Goal: Task Accomplishment & Management: Complete application form

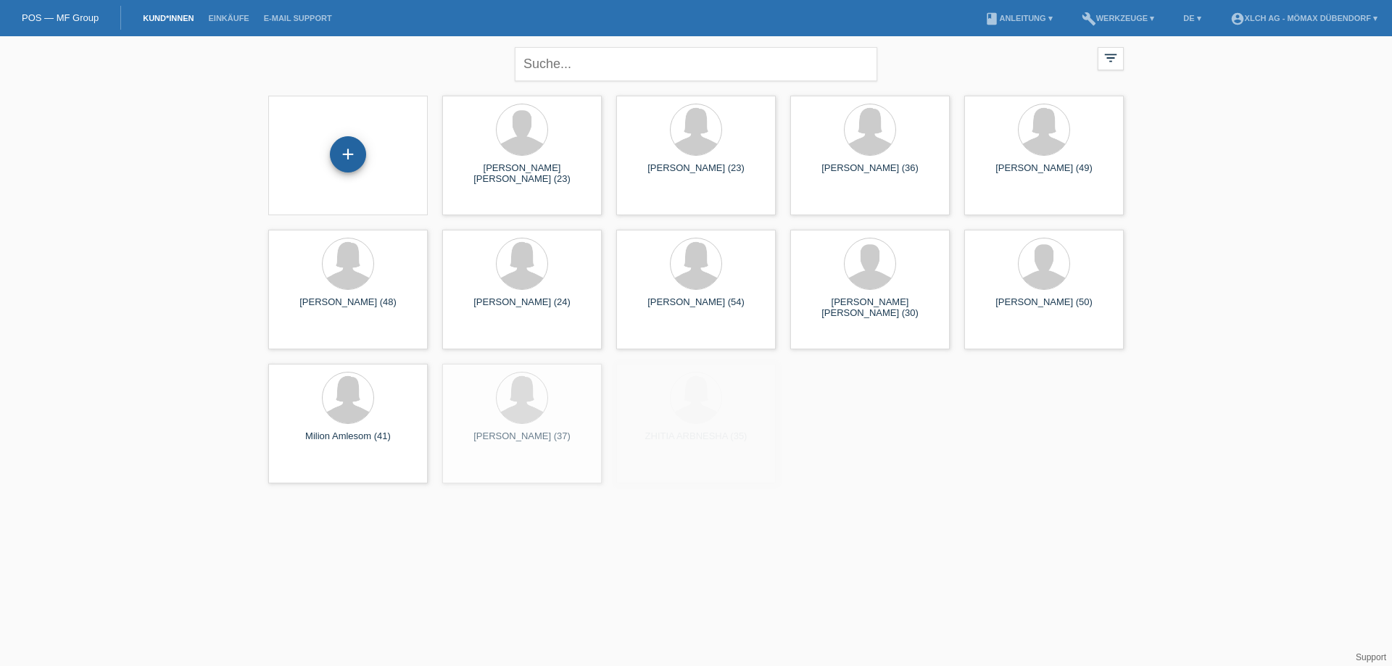
click at [348, 153] on div "+" at bounding box center [348, 154] width 36 height 36
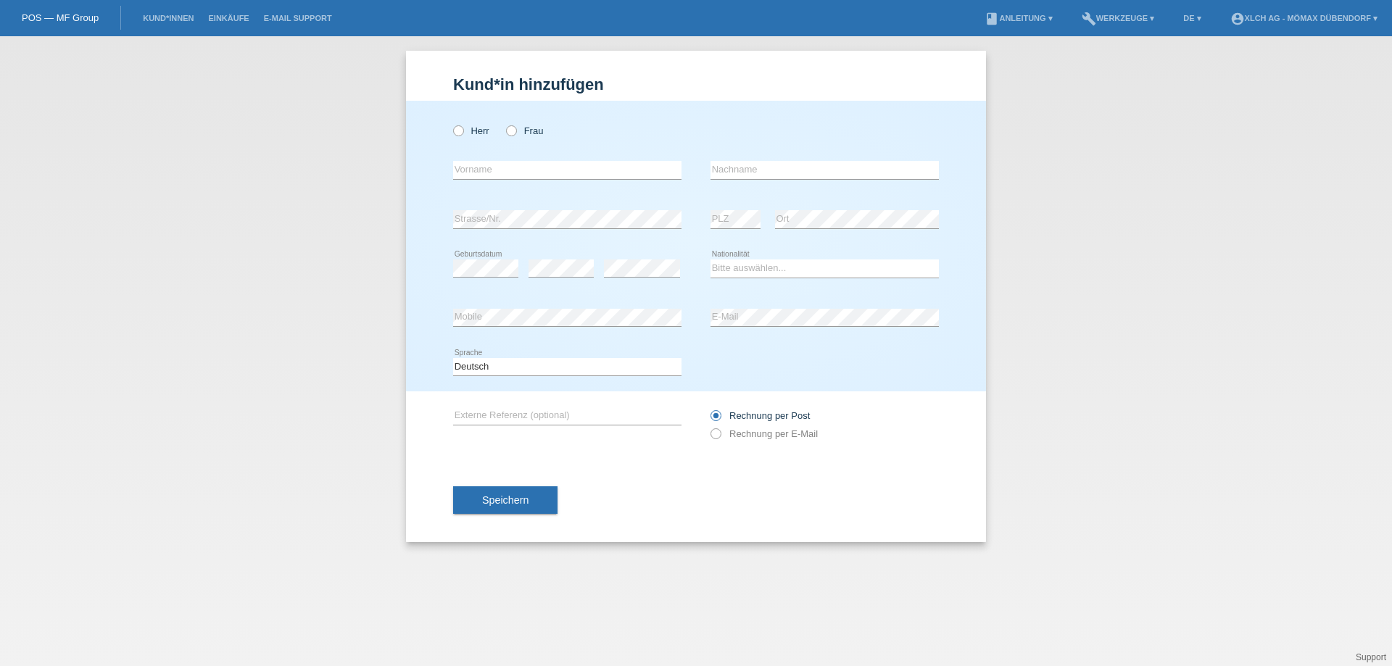
click at [451, 123] on icon at bounding box center [451, 123] width 0 height 0
click at [462, 134] on input "Herr" at bounding box center [457, 129] width 9 height 9
radio input "true"
click at [505, 175] on input "text" at bounding box center [567, 170] width 228 height 18
type input "[PERSON_NAME]"
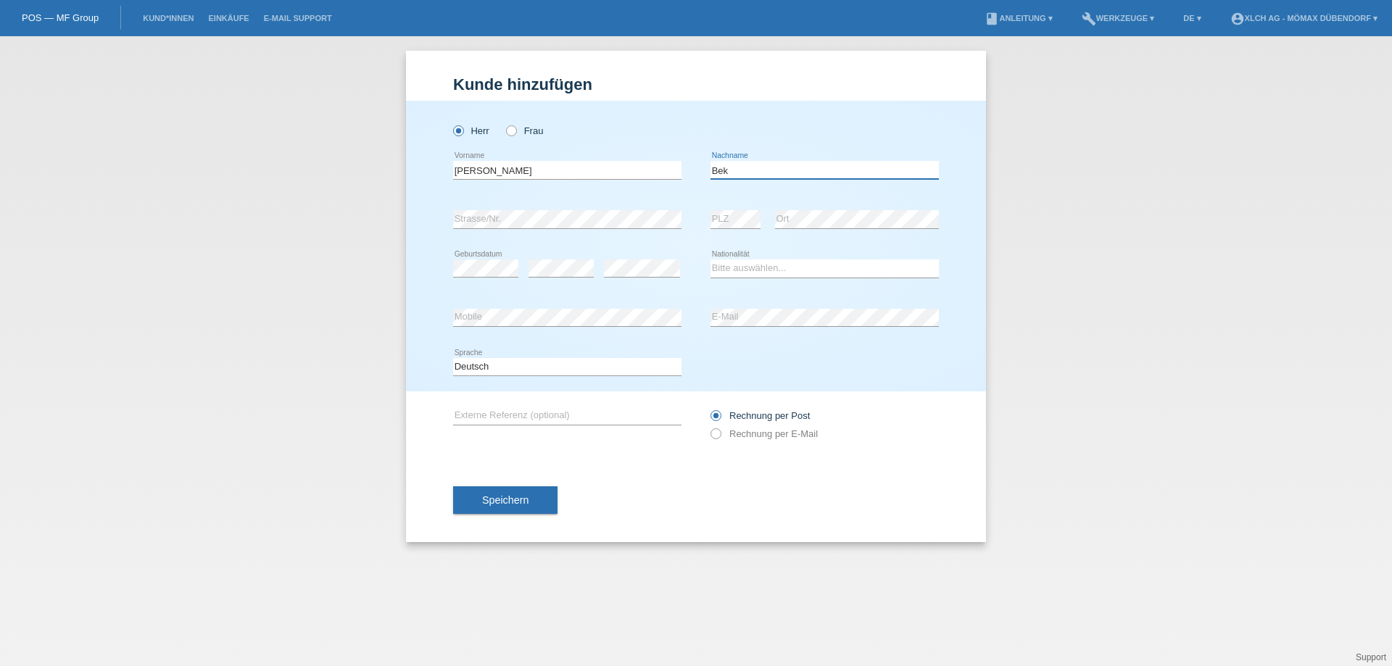
type input "Bek"
click at [761, 267] on select "Bitte auswählen... Schweiz Deutschland Liechtenstein Österreich ------------ Af…" at bounding box center [825, 268] width 228 height 17
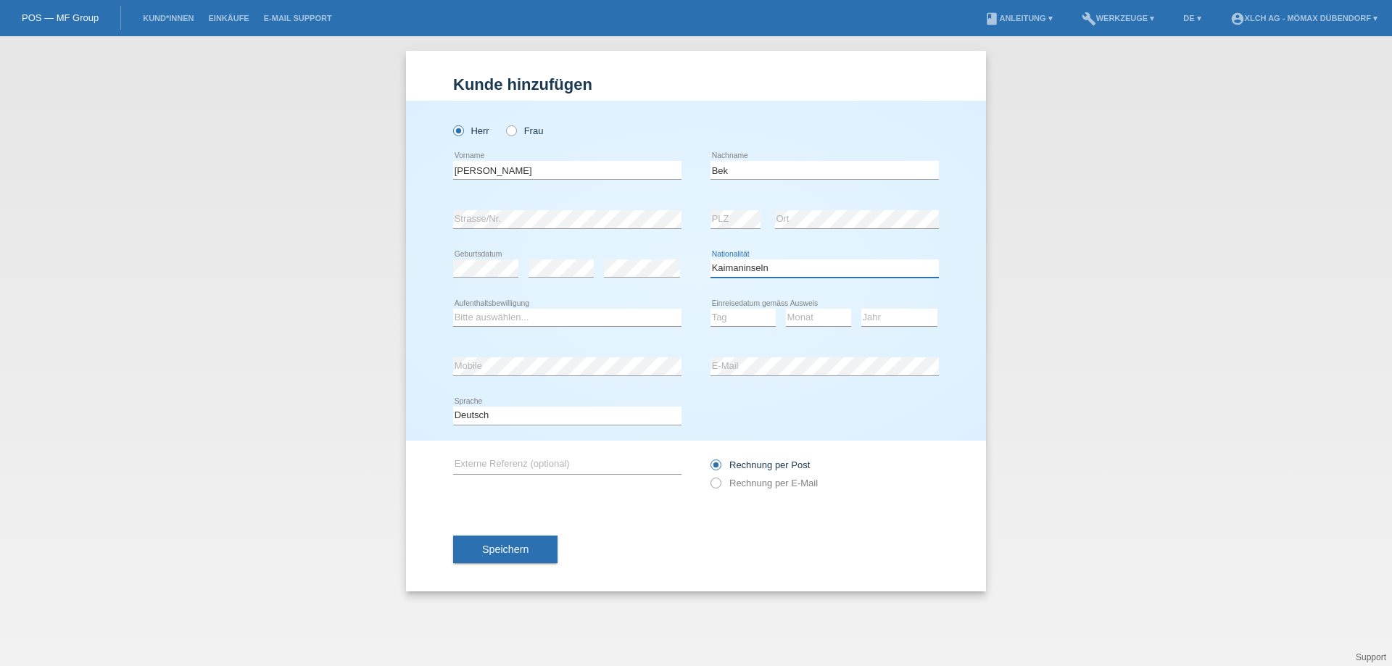
click at [769, 268] on select "Bitte auswählen... Schweiz Deutschland Liechtenstein Österreich ------------ Af…" at bounding box center [825, 268] width 228 height 17
select select "HR"
click at [711, 260] on select "Bitte auswählen... Schweiz Deutschland Liechtenstein Österreich ------------ Af…" at bounding box center [825, 268] width 228 height 17
click at [490, 314] on select "Bitte auswählen... C B B - Flüchtlingsstatus Andere" at bounding box center [567, 317] width 228 height 17
select select "B"
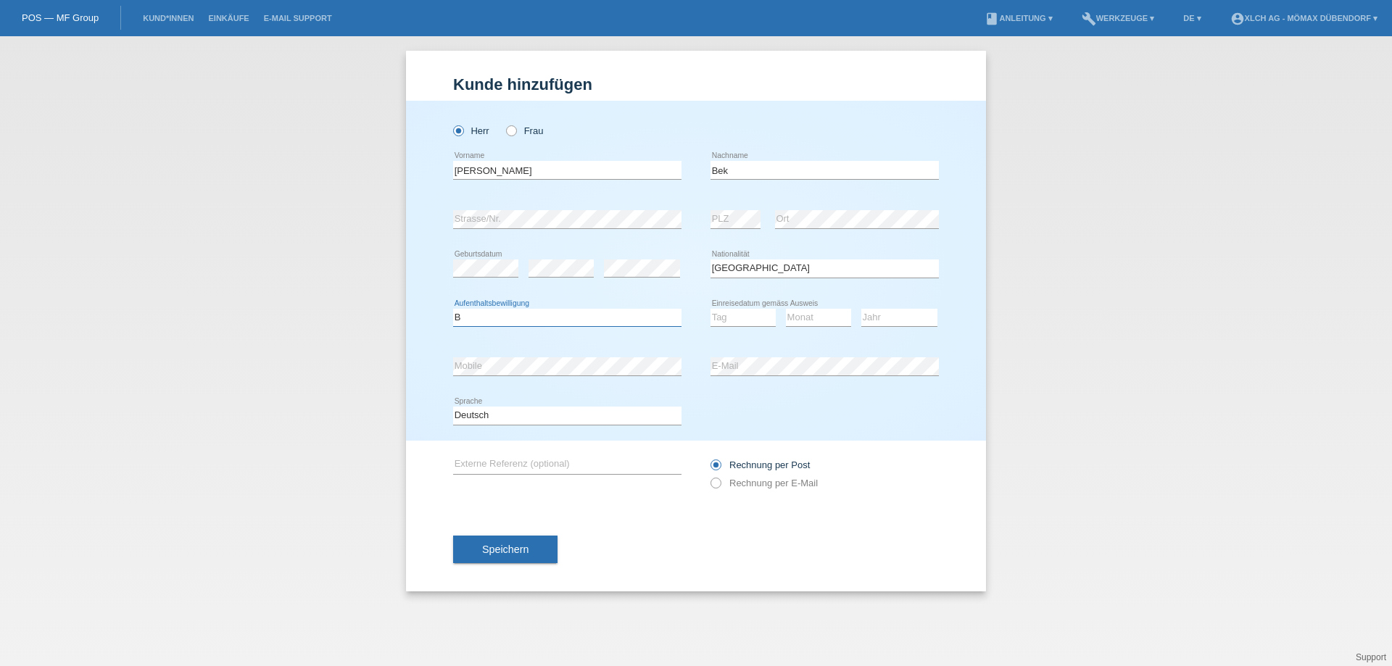
click at [453, 309] on select "Bitte auswählen... C B B - Flüchtlingsstatus Andere" at bounding box center [567, 317] width 228 height 17
click at [740, 318] on select "Tag 01 02 03 04 05 06 07 08 09 10 11" at bounding box center [743, 317] width 65 height 17
select select "16"
click at [711, 309] on select "Tag 01 02 03 04 05 06 07 08 09 10 11" at bounding box center [743, 317] width 65 height 17
select select "07"
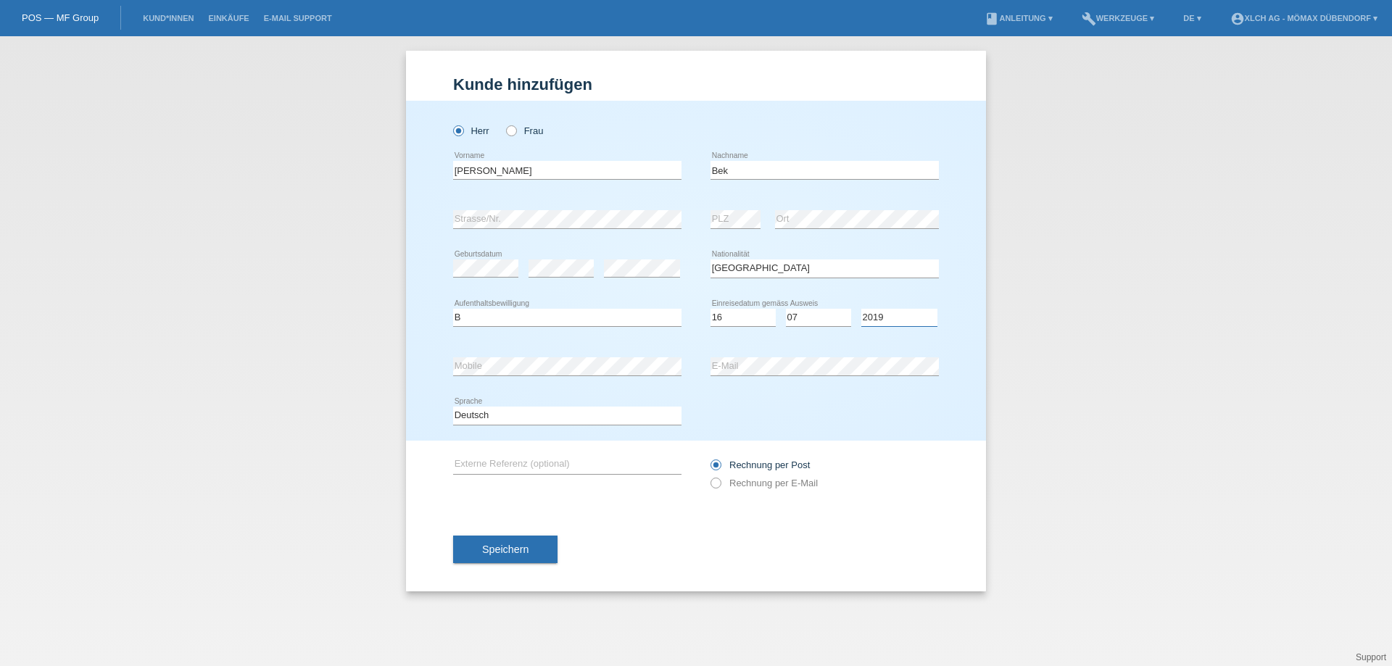
select select "2014"
click at [544, 544] on button "Speichern" at bounding box center [505, 550] width 104 height 28
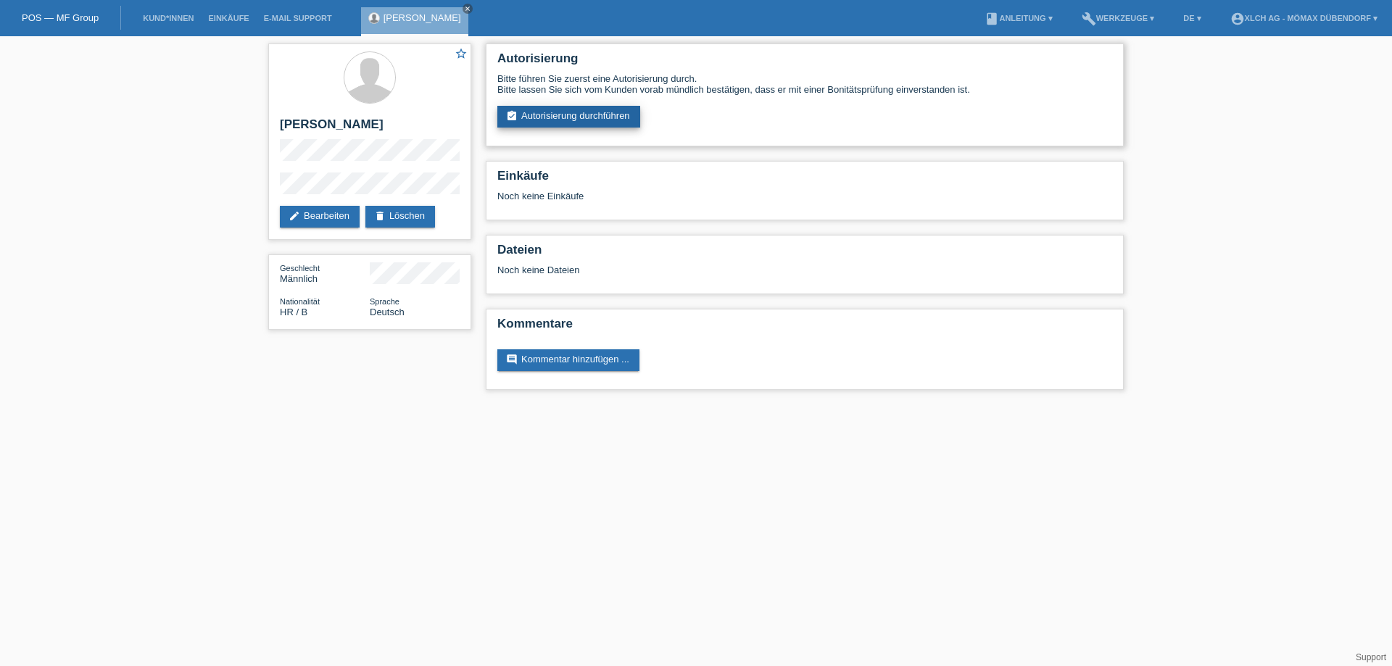
click at [571, 124] on link "assignment_turned_in Autorisierung durchführen" at bounding box center [568, 117] width 143 height 22
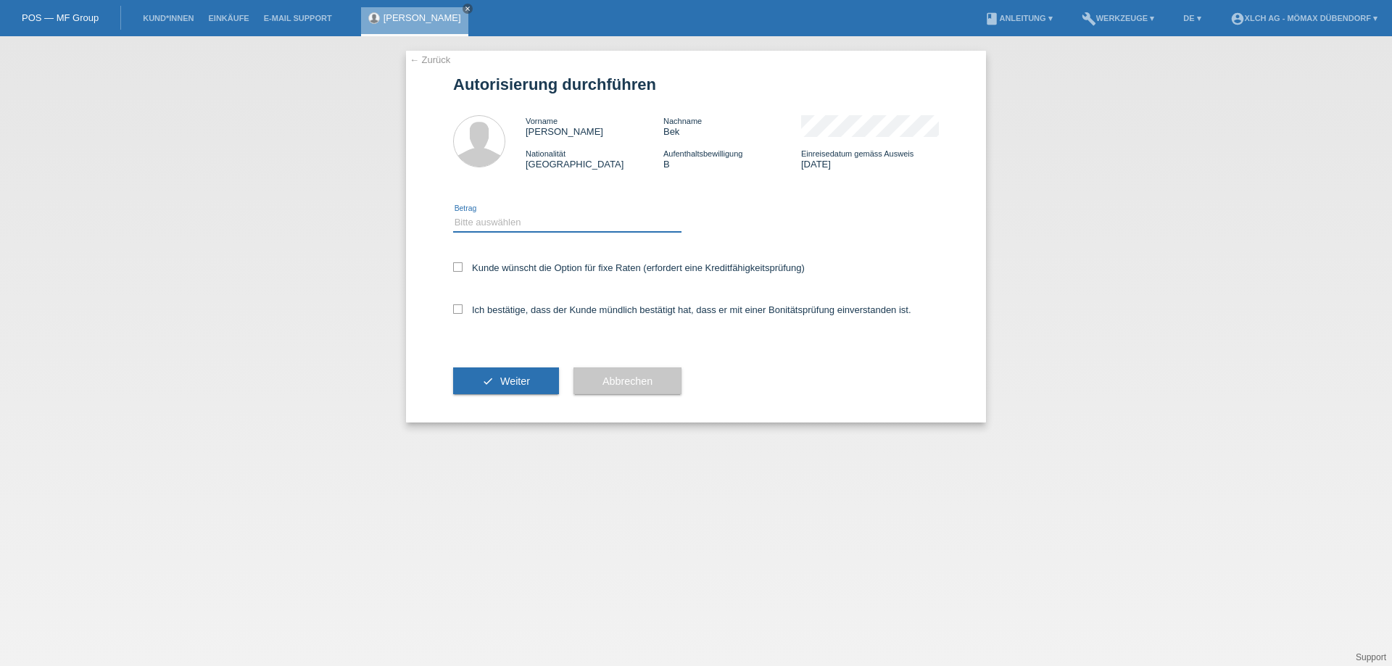
click at [493, 227] on select "Bitte auswählen CHF 1.00 - CHF 499.00 CHF 500.00 - CHF 1'999.00 CHF 2'000.00 - …" at bounding box center [567, 222] width 228 height 17
select select "3"
click at [453, 214] on select "Bitte auswählen CHF 1.00 - CHF 499.00 CHF 500.00 - CHF 1'999.00 CHF 2'000.00 - …" at bounding box center [567, 222] width 228 height 17
click at [457, 271] on icon at bounding box center [457, 266] width 9 height 9
click at [457, 271] on input "Kunde wünscht die Option für fixe Raten (erfordert eine Kreditfähigkeitsprüfung)" at bounding box center [457, 266] width 9 height 9
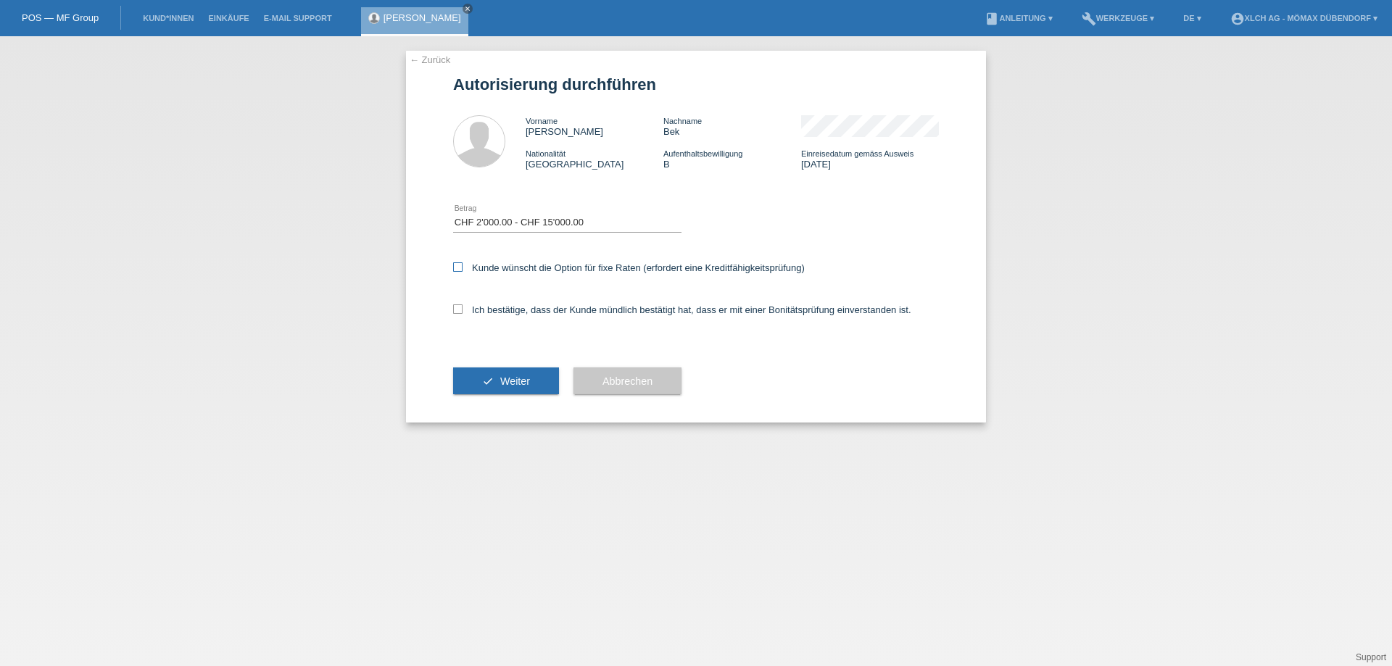
checkbox input "true"
click at [460, 313] on icon at bounding box center [457, 309] width 9 height 9
click at [460, 313] on input "Ich bestätige, dass der Kunde mündlich bestätigt hat, dass er mit einer Bonität…" at bounding box center [457, 309] width 9 height 9
checkbox input "true"
click at [488, 383] on icon "check" at bounding box center [488, 382] width 12 height 12
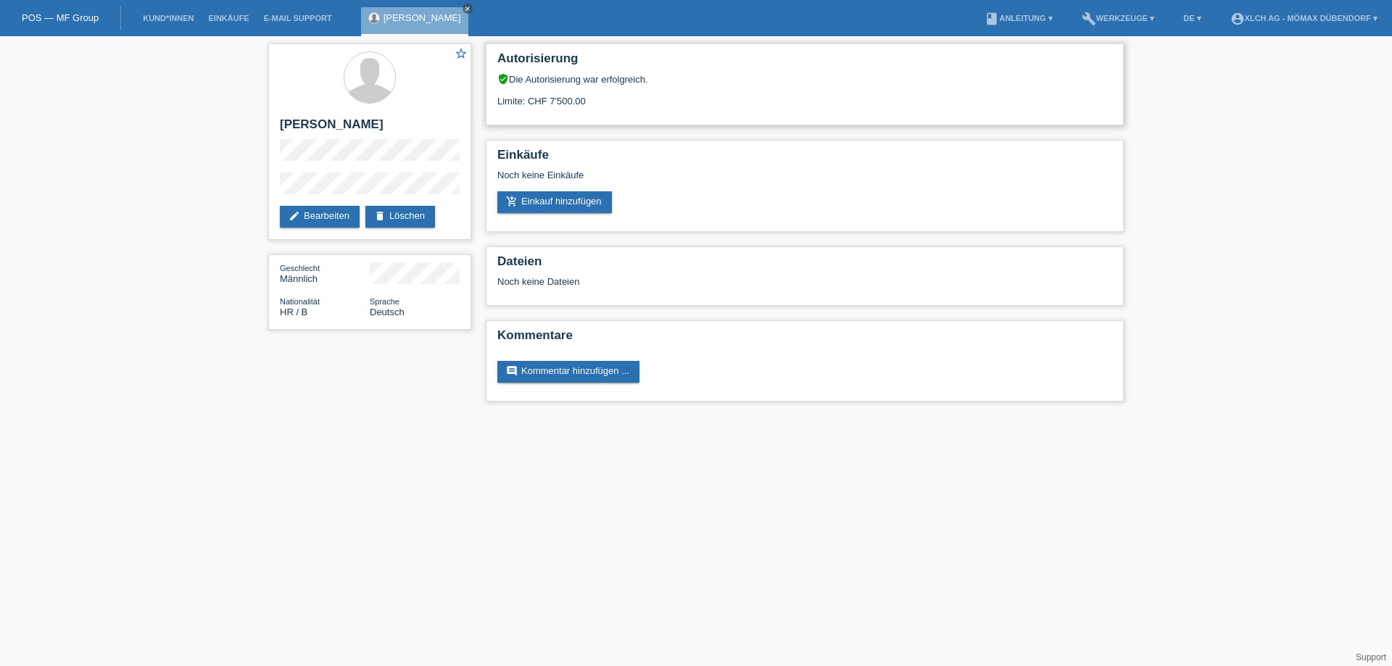
drag, startPoint x: 537, startPoint y: 104, endPoint x: 695, endPoint y: 112, distance: 158.3
click at [692, 112] on div "Autorisierung verified_user Die Autorisierung war erfolgreich. Limite: CHF 7'50…" at bounding box center [805, 85] width 638 height 82
click at [698, 109] on div "Autorisierung verified_user Die Autorisierung war erfolgreich. Limite: CHF 7'50…" at bounding box center [805, 85] width 638 height 82
click at [578, 200] on link "add_shopping_cart Einkauf hinzufügen" at bounding box center [554, 202] width 115 height 22
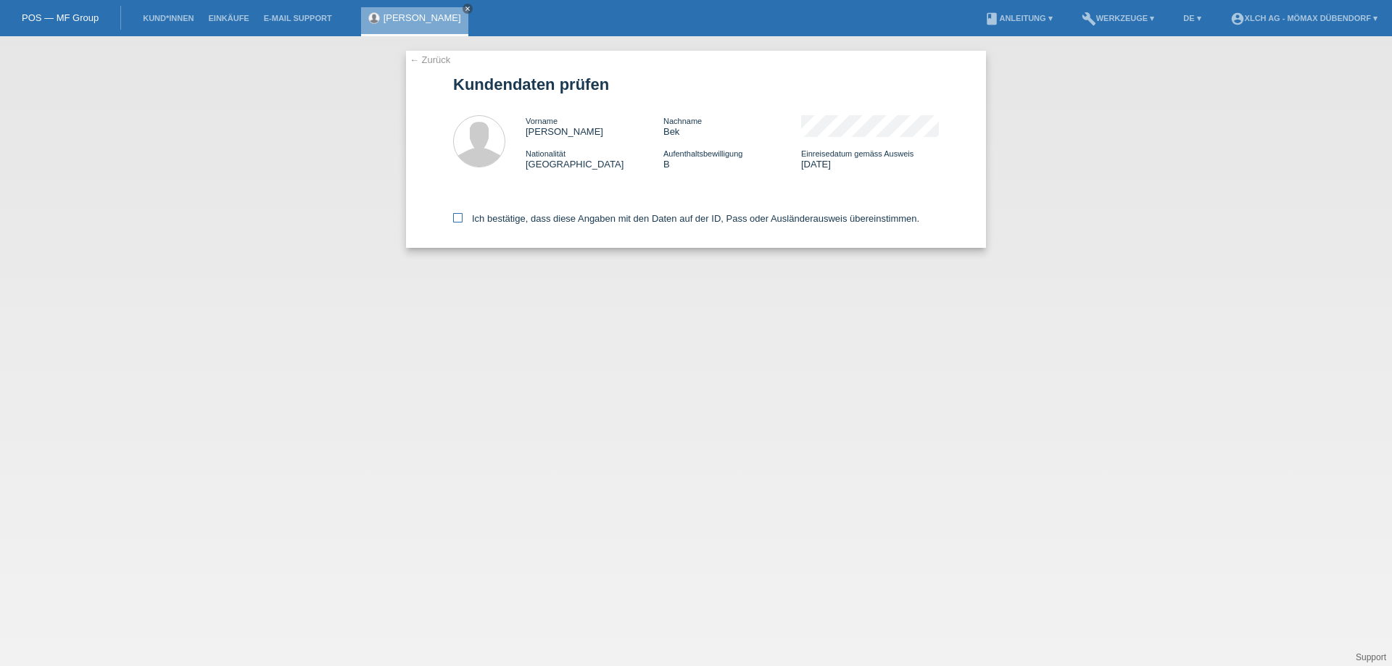
click at [457, 219] on icon at bounding box center [457, 217] width 9 height 9
click at [457, 219] on input "Ich bestätige, dass diese Angaben mit den Daten auf der ID, Pass oder Ausländer…" at bounding box center [457, 217] width 9 height 9
checkbox input "true"
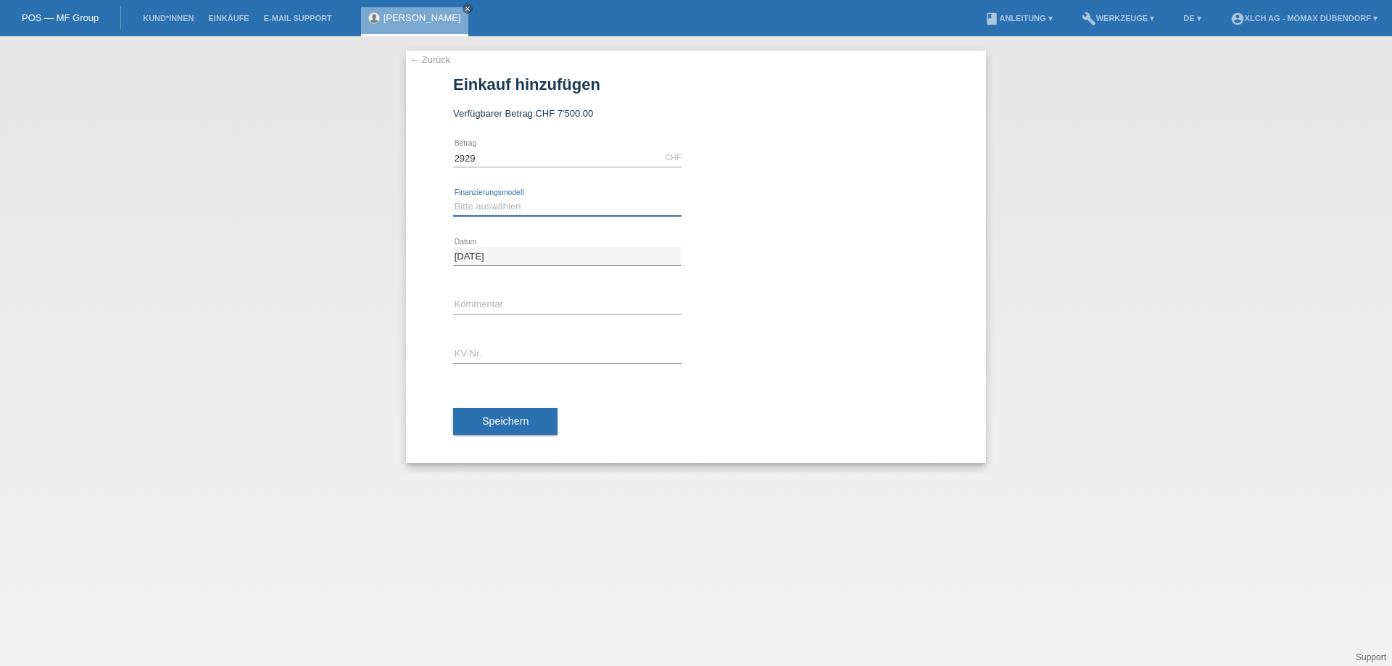
type input "2929.00"
click at [500, 207] on select "Bitte auswählen Kauf auf Rechnung mit Teilzahlungsoption Fixe Raten - Zinsübern…" at bounding box center [567, 206] width 228 height 17
select select "113"
click at [453, 198] on select "Bitte auswählen Kauf auf Rechnung mit Teilzahlungsoption Fixe Raten - Zinsübern…" at bounding box center [567, 206] width 228 height 17
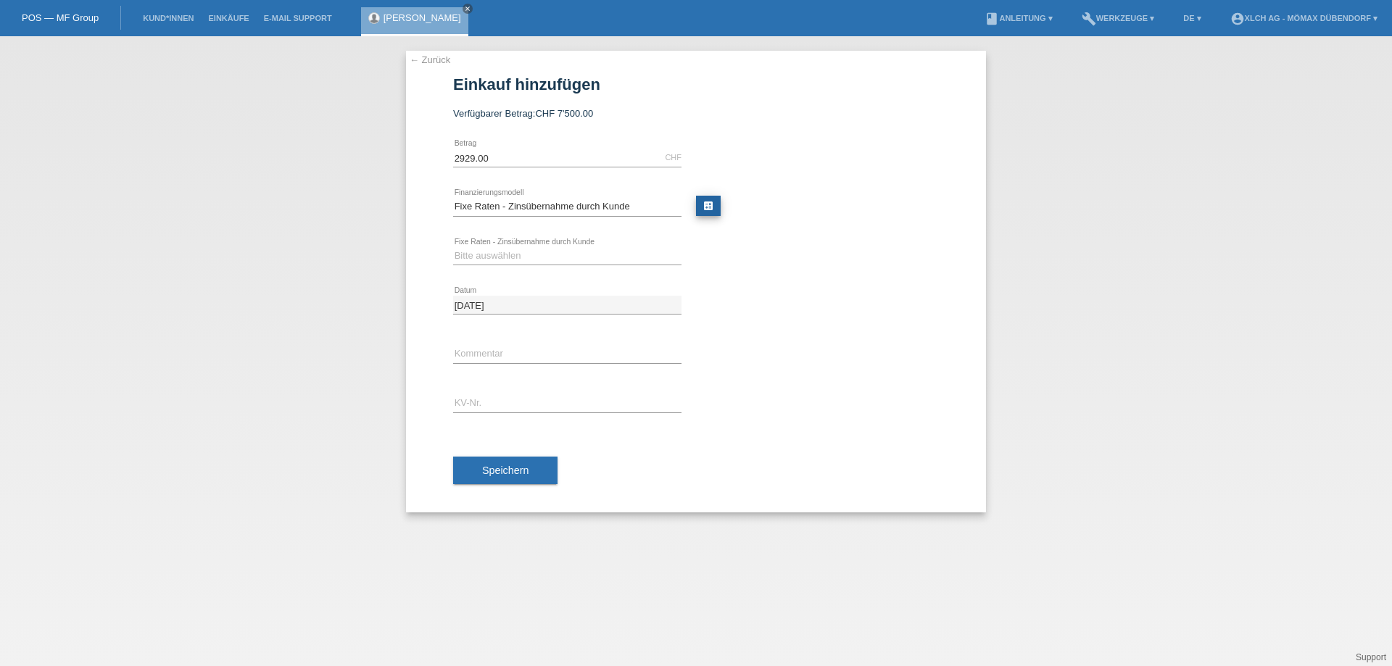
click at [713, 208] on link "calculate" at bounding box center [708, 206] width 25 height 20
type input "2929.00"
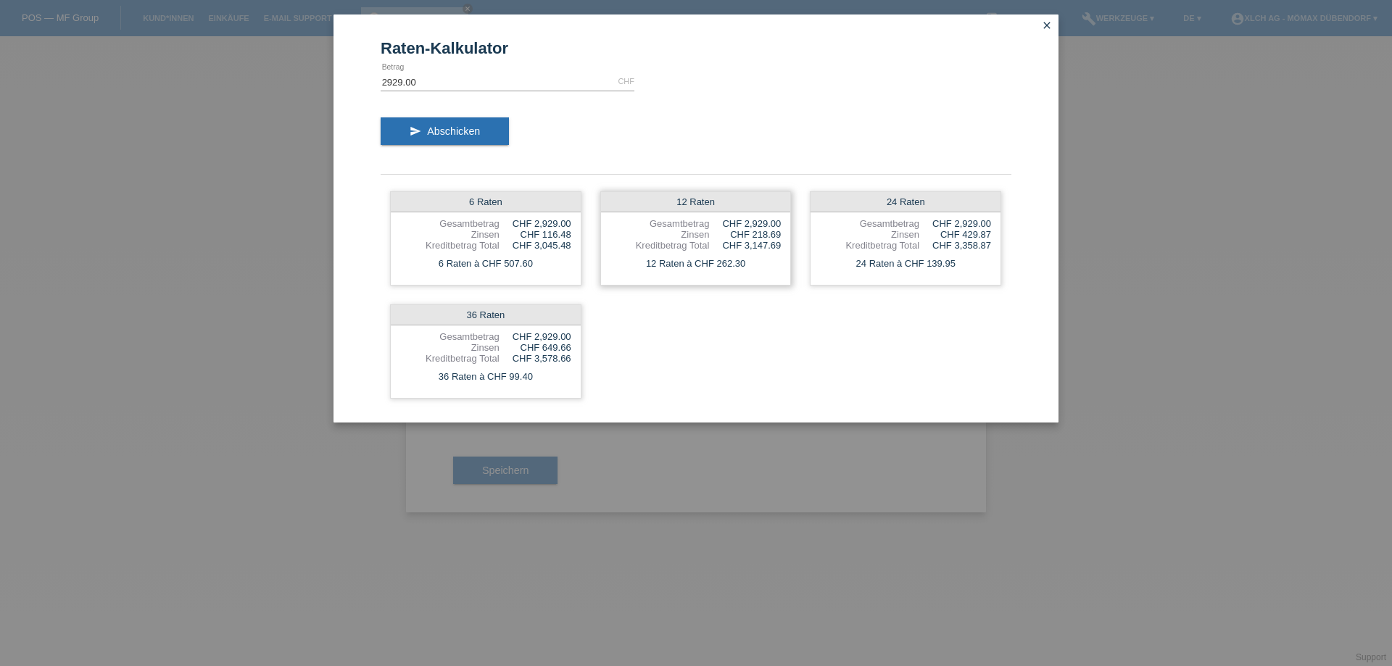
drag, startPoint x: 752, startPoint y: 236, endPoint x: 779, endPoint y: 233, distance: 27.7
click at [779, 233] on div "CHF 218.69" at bounding box center [745, 234] width 72 height 11
click at [1045, 25] on icon "close" at bounding box center [1047, 26] width 12 height 12
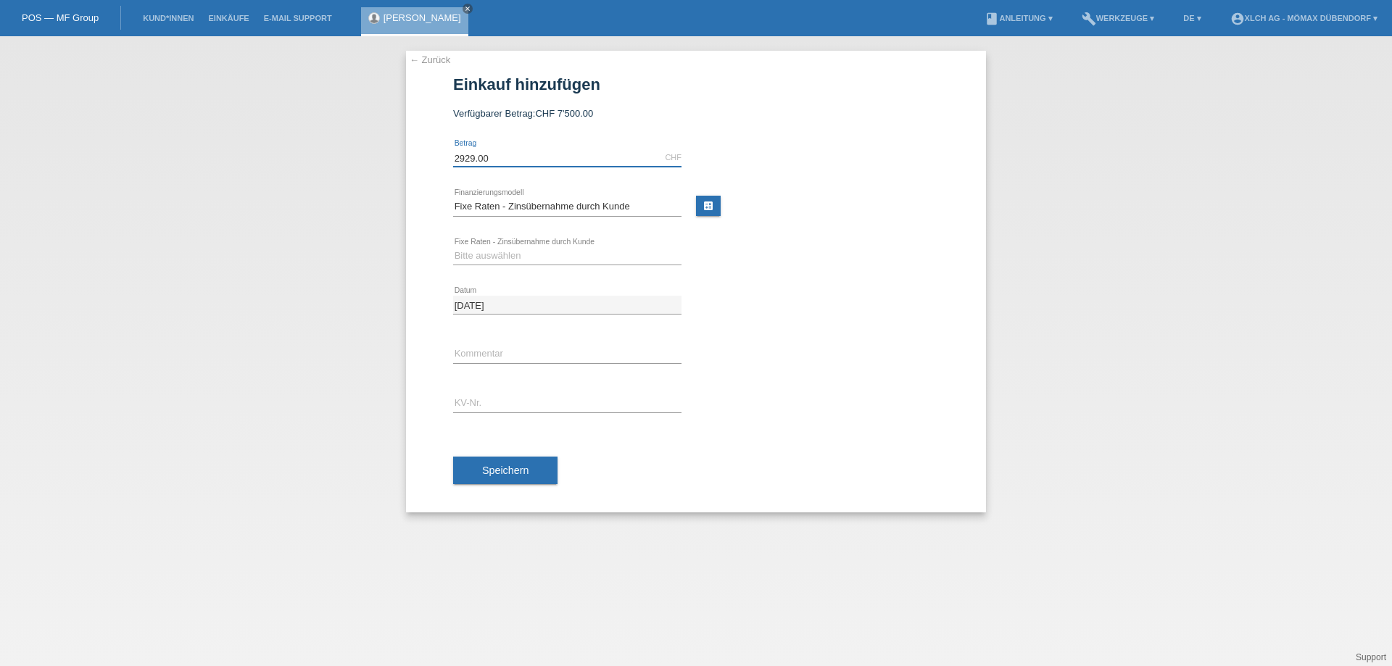
click at [553, 150] on input "2929.00" at bounding box center [567, 158] width 228 height 18
type input "2"
type input "4500.00"
click at [711, 204] on link "calculate" at bounding box center [708, 206] width 25 height 20
type input "4500.00"
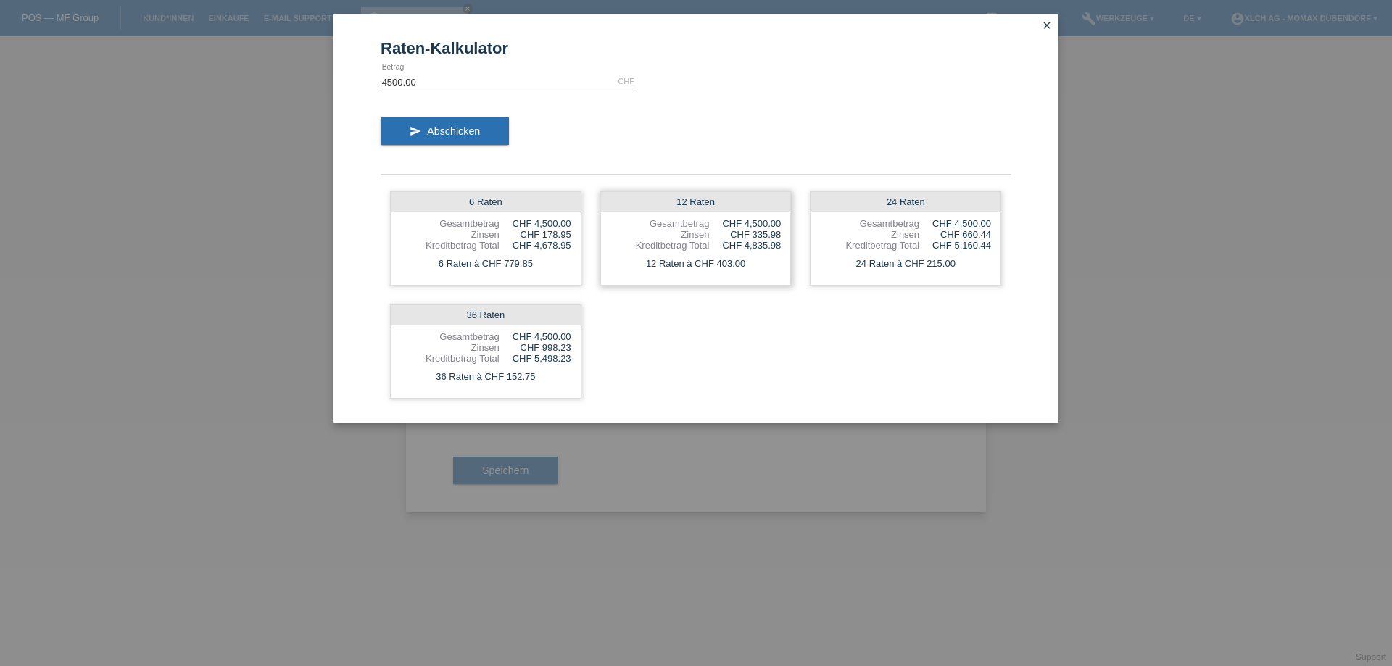
drag, startPoint x: 707, startPoint y: 257, endPoint x: 765, endPoint y: 261, distance: 58.1
click at [765, 261] on div "12 Raten à CHF 403.00" at bounding box center [696, 263] width 190 height 19
drag, startPoint x: 954, startPoint y: 233, endPoint x: 997, endPoint y: 236, distance: 42.9
click at [997, 236] on div "24 Raten Gesamtbetrag CHF 4,500.00 Zinsen CHF 660.44 Kreditbetrag Total CHF 5,1…" at bounding box center [905, 238] width 191 height 94
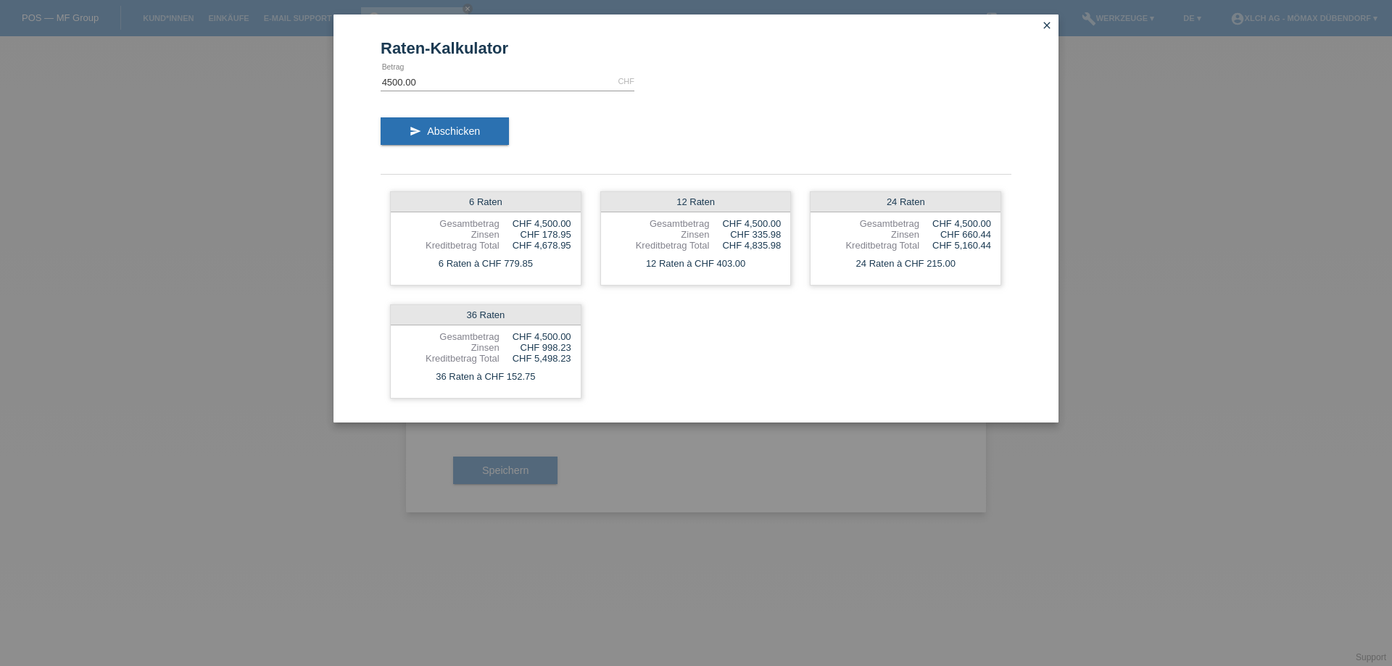
click at [1053, 26] on link "close" at bounding box center [1047, 26] width 19 height 17
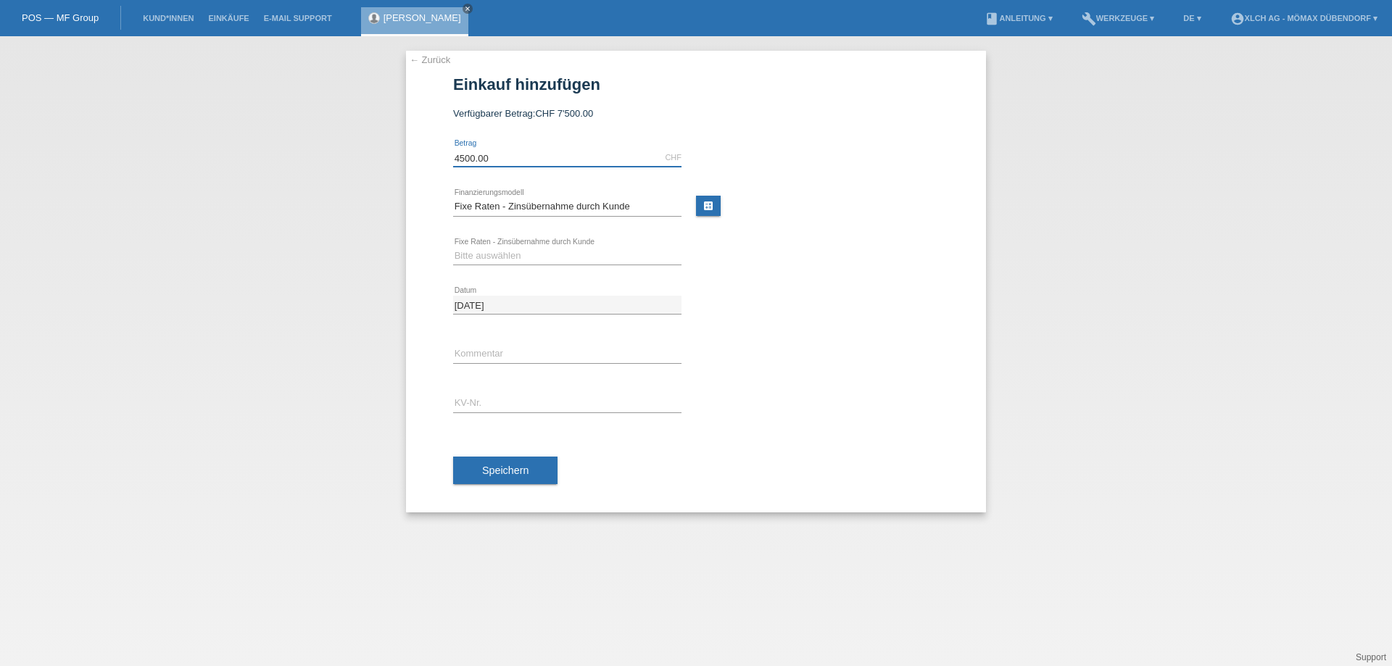
click at [528, 155] on input "4500.00" at bounding box center [567, 158] width 228 height 18
type input "2929.00"
click at [715, 202] on link "calculate" at bounding box center [708, 206] width 25 height 20
type input "2929.00"
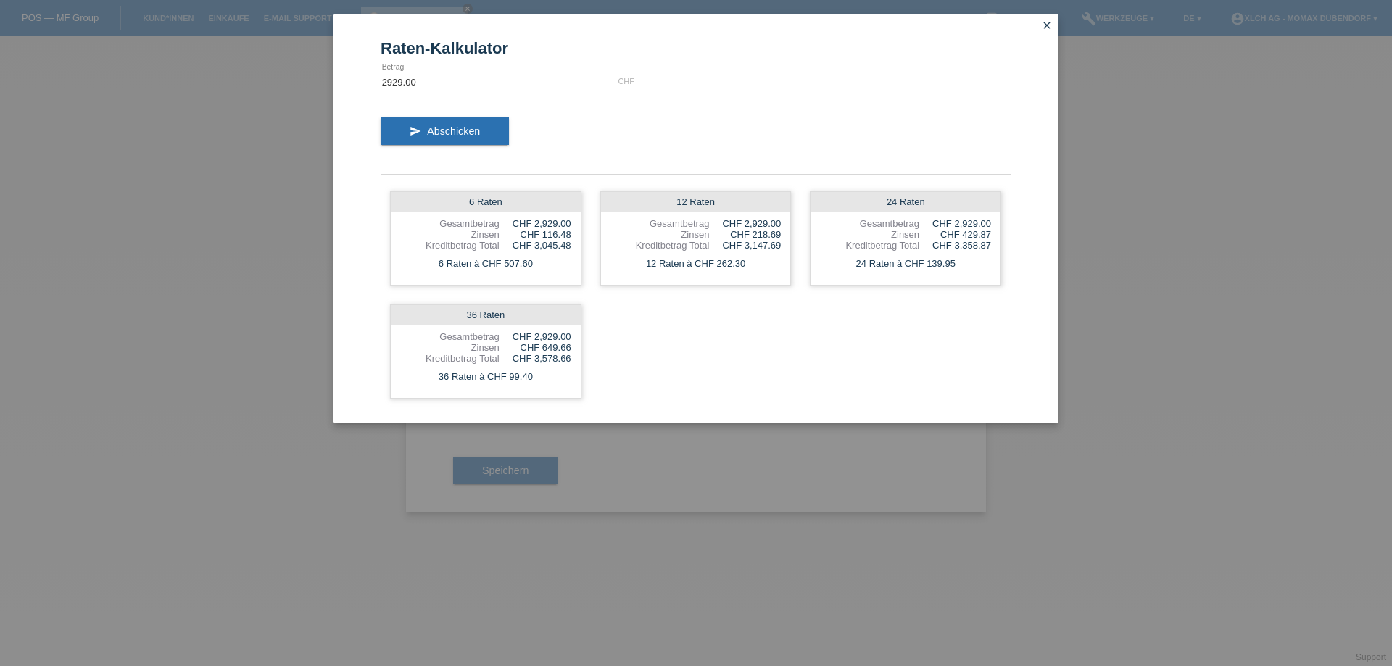
click at [1048, 25] on icon "close" at bounding box center [1047, 26] width 12 height 12
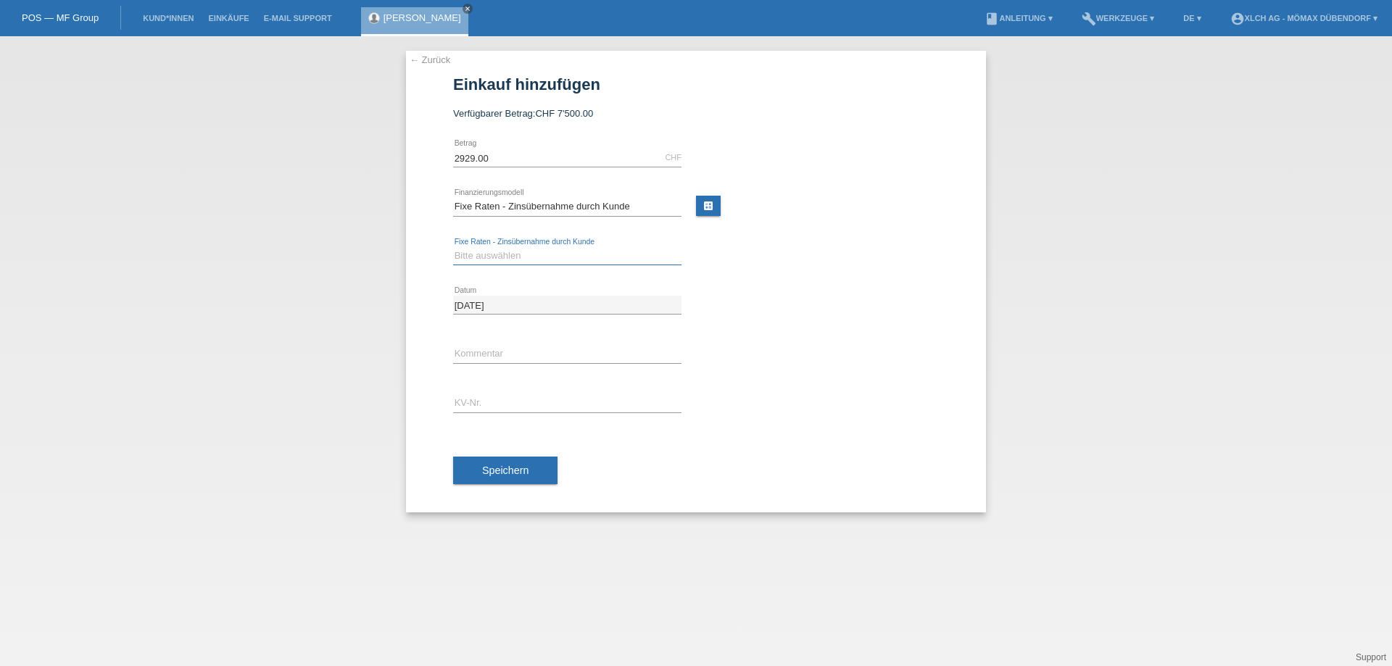
click at [538, 259] on select "Bitte auswählen 6 Raten 12 Raten 24 Raten 36 Raten" at bounding box center [567, 255] width 228 height 17
select select "325"
click at [453, 247] on select "Bitte auswählen 6 Raten 12 Raten 24 Raten 36 Raten" at bounding box center [567, 255] width 228 height 17
click at [431, 56] on link "← Zurück" at bounding box center [430, 59] width 41 height 11
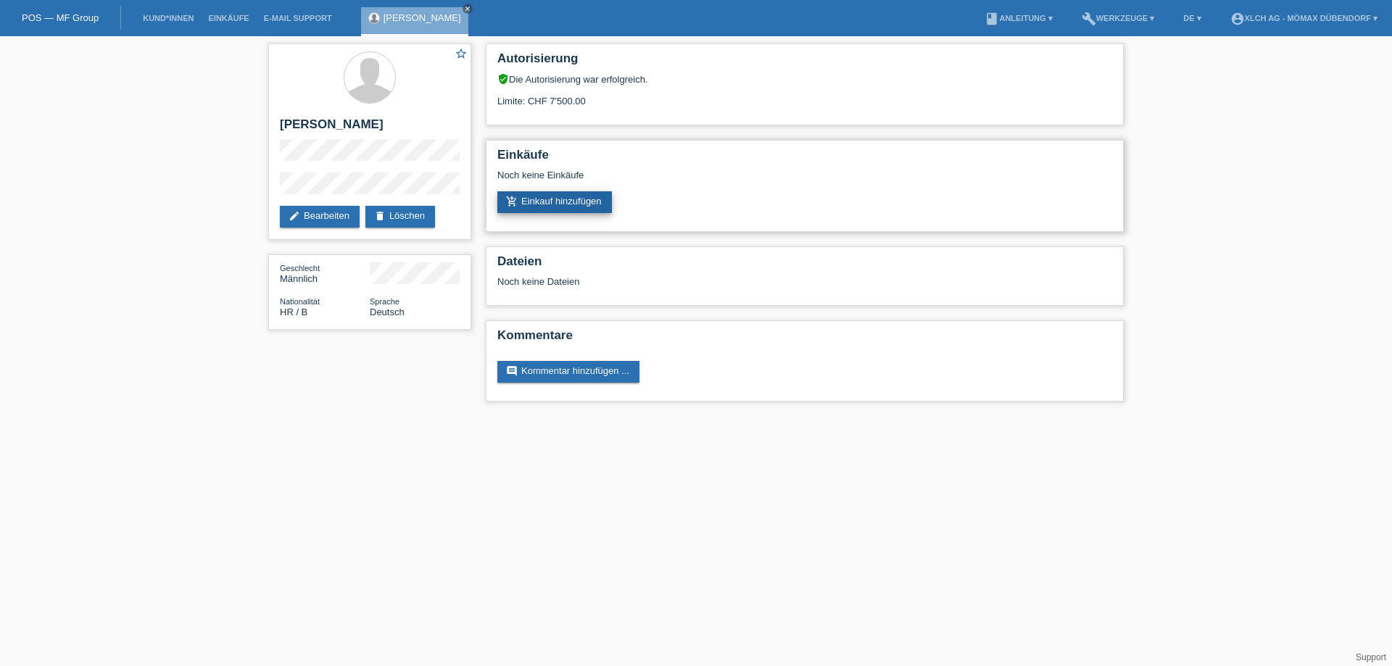
click at [562, 192] on link "add_shopping_cart Einkauf hinzufügen" at bounding box center [554, 202] width 115 height 22
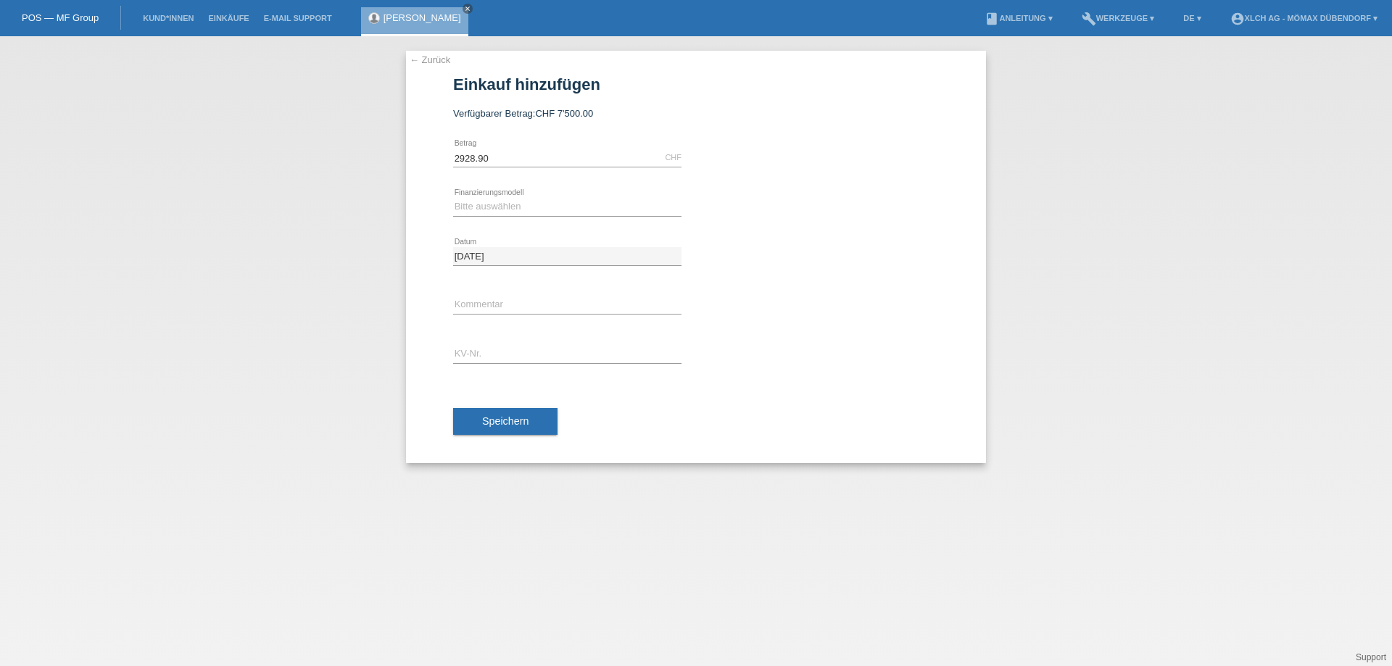
type input "2928.90"
drag, startPoint x: 552, startPoint y: 202, endPoint x: 545, endPoint y: 214, distance: 13.9
click at [552, 202] on select "Bitte auswählen Kauf auf Rechnung mit Teilzahlungsoption Fixe Raten - Zinsübern…" at bounding box center [567, 206] width 228 height 17
select select "113"
click at [453, 198] on select "Bitte auswählen Kauf auf Rechnung mit Teilzahlungsoption Fixe Raten - Zinsübern…" at bounding box center [567, 206] width 228 height 17
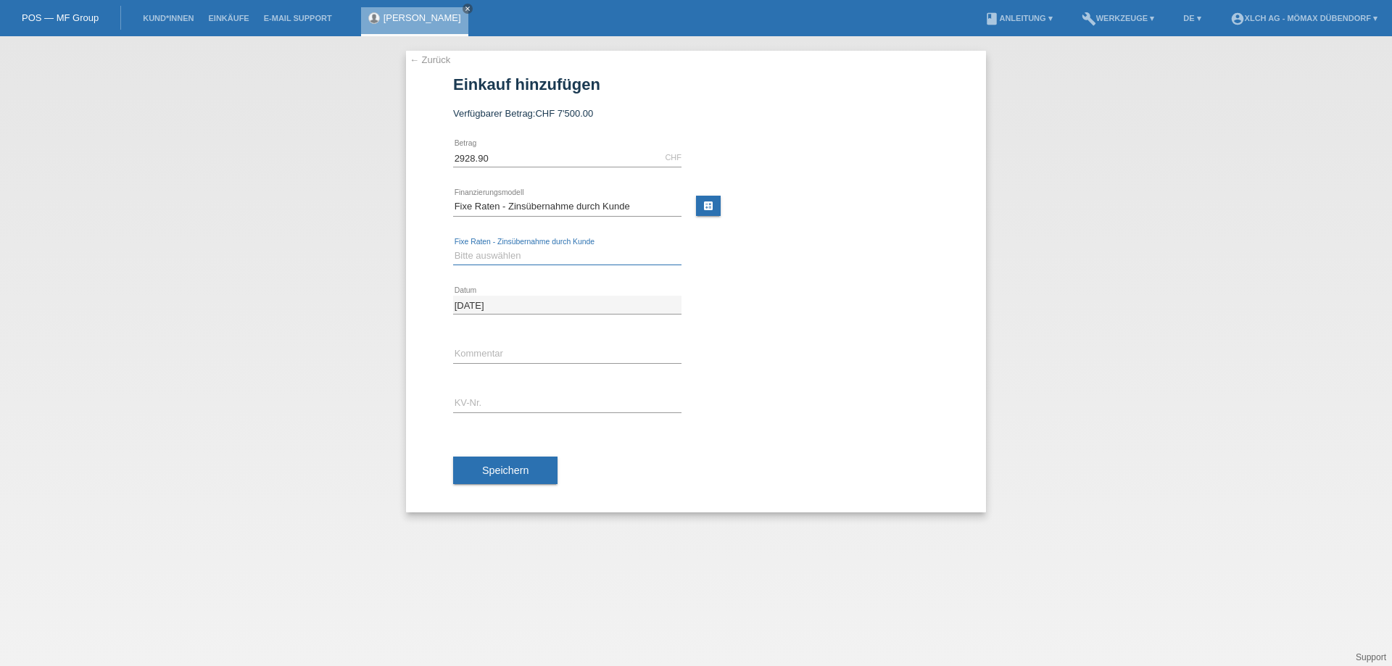
click at [499, 262] on select "Bitte auswählen 6 Raten 12 Raten 24 Raten 36 Raten" at bounding box center [567, 255] width 228 height 17
select select "325"
click at [453, 247] on select "Bitte auswählen 6 Raten 12 Raten 24 Raten 36 Raten" at bounding box center [567, 255] width 228 height 17
click at [523, 398] on input "text" at bounding box center [567, 403] width 228 height 18
type input "DDNEWV"
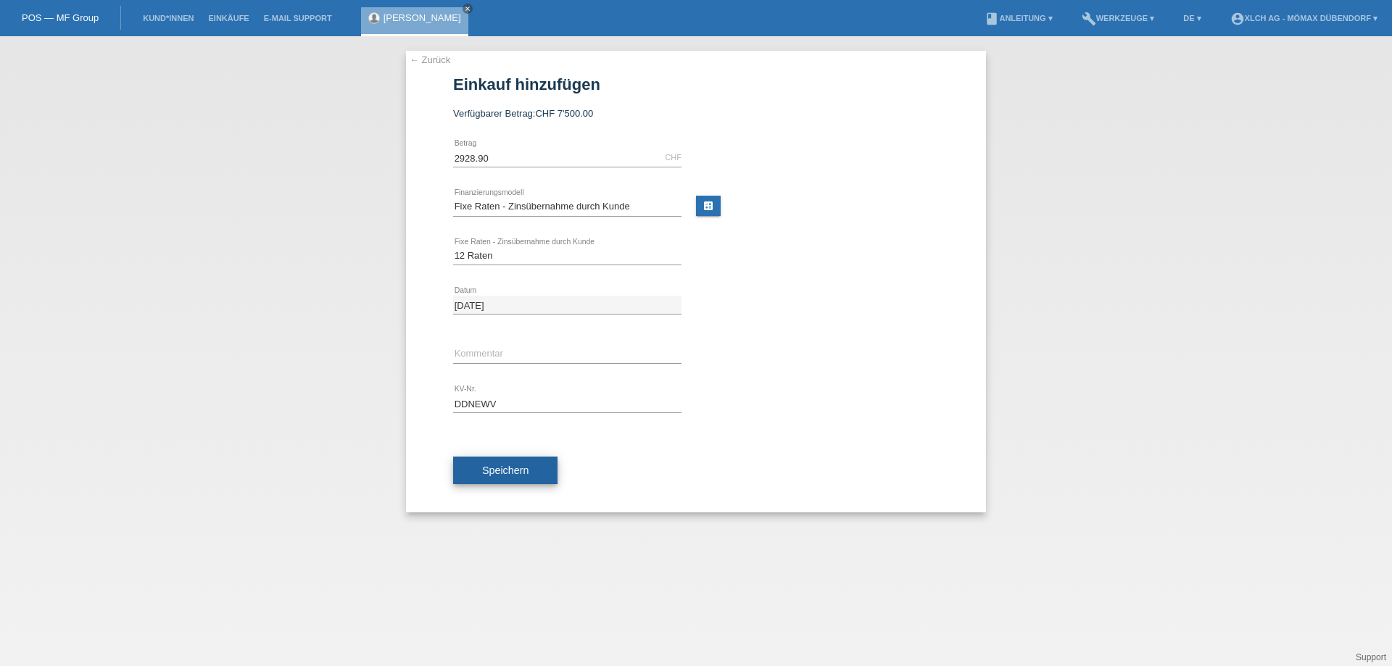
click at [490, 469] on span "Speichern" at bounding box center [505, 471] width 46 height 12
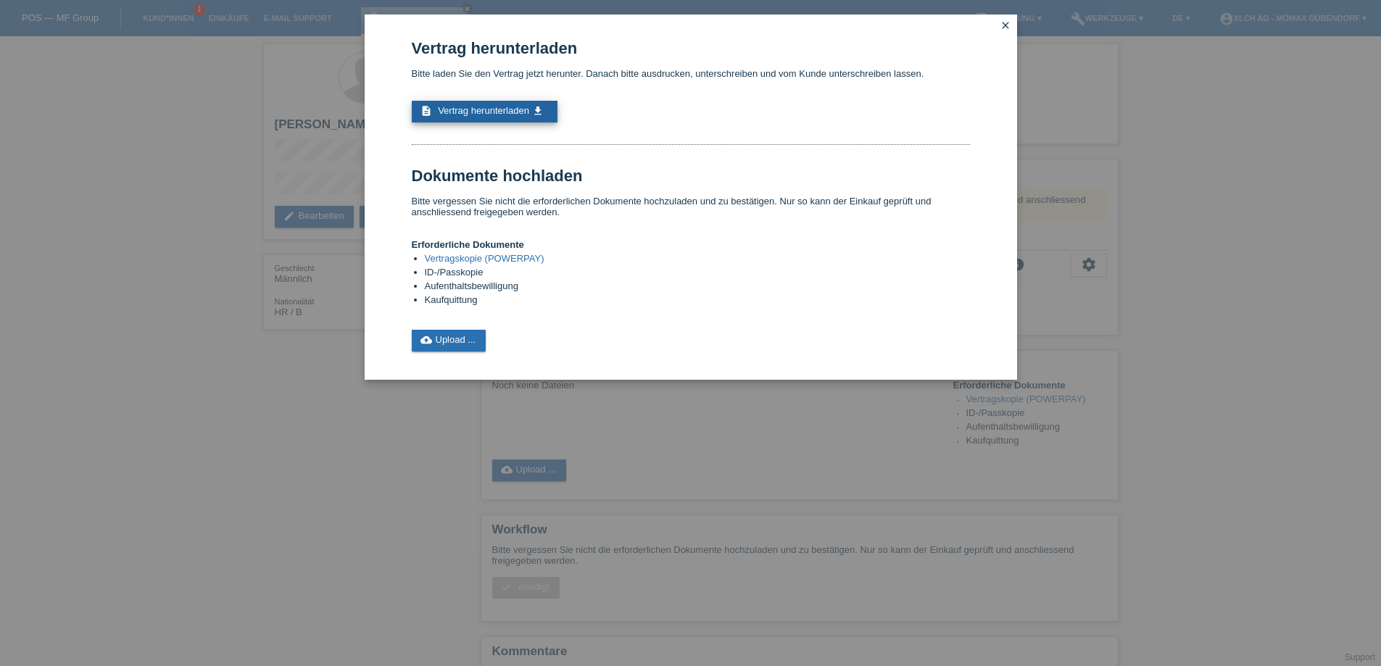
click at [492, 114] on span "Vertrag herunterladen" at bounding box center [483, 110] width 91 height 11
click at [458, 342] on link "cloud_upload Upload ..." at bounding box center [449, 341] width 75 height 22
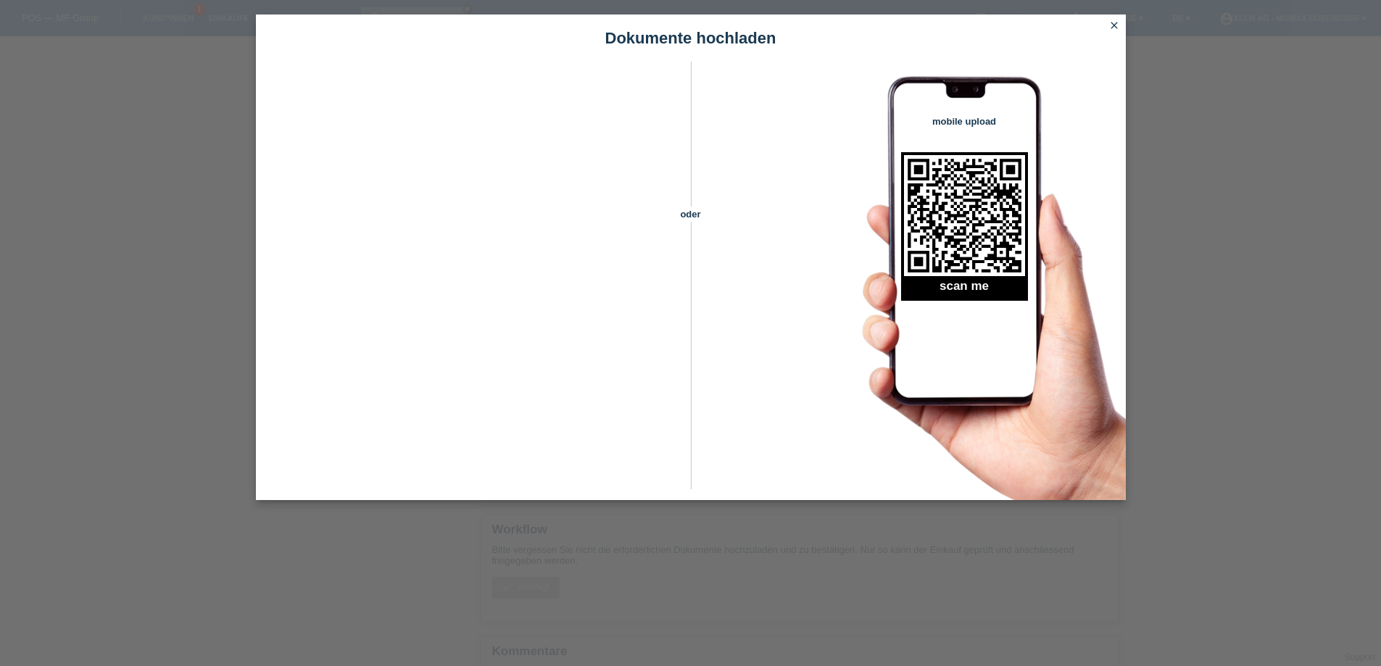
click at [1111, 21] on icon "close" at bounding box center [1115, 26] width 12 height 12
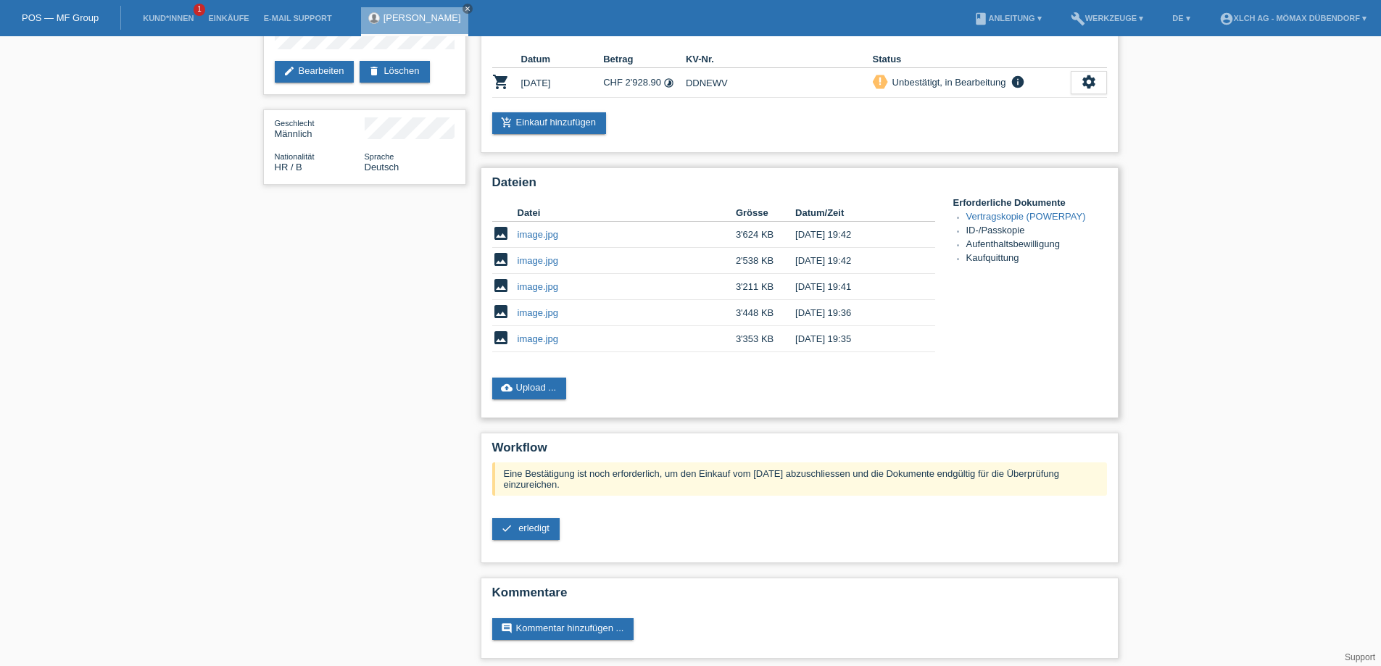
scroll to position [152, 0]
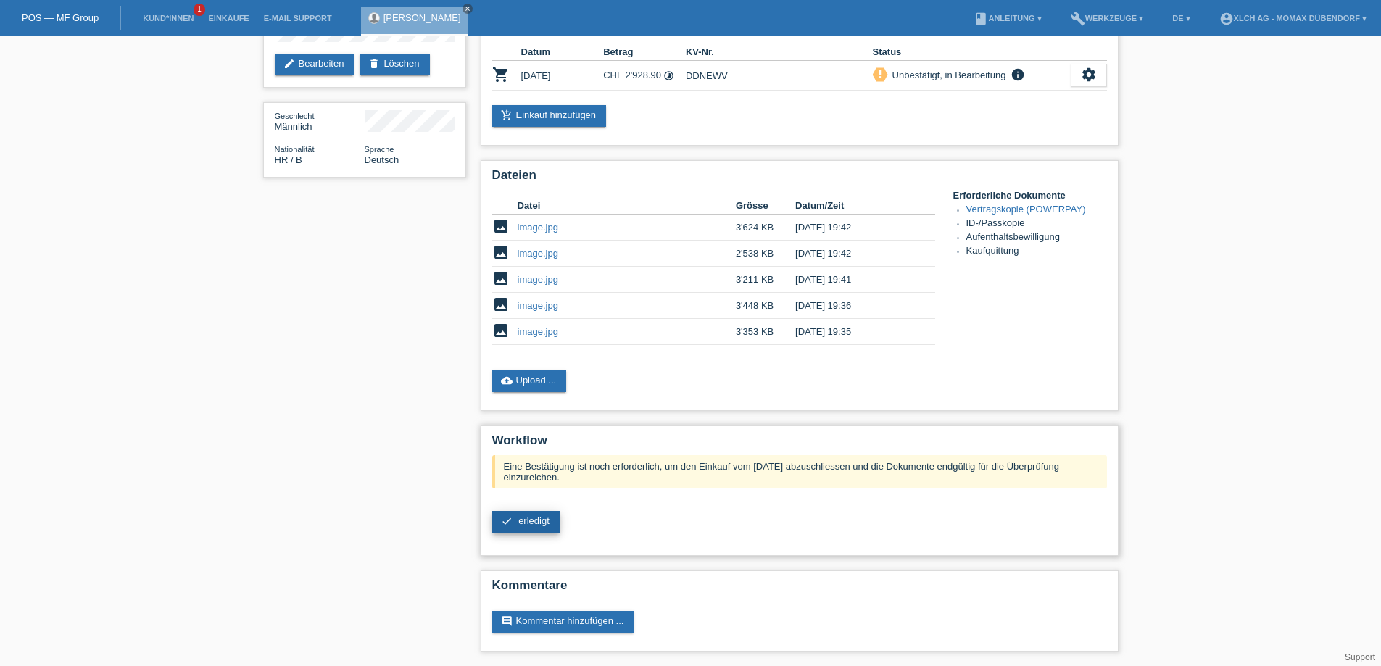
click at [523, 526] on link "check erledigt" at bounding box center [525, 522] width 67 height 22
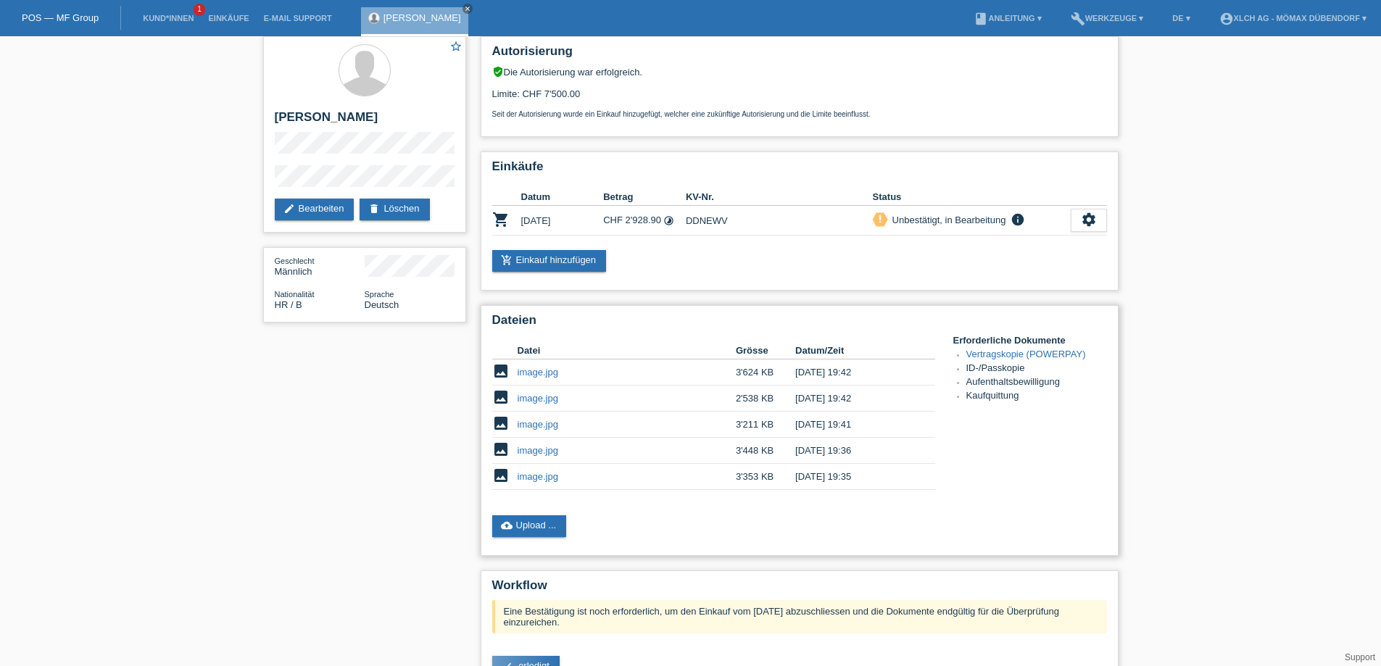
scroll to position [0, 0]
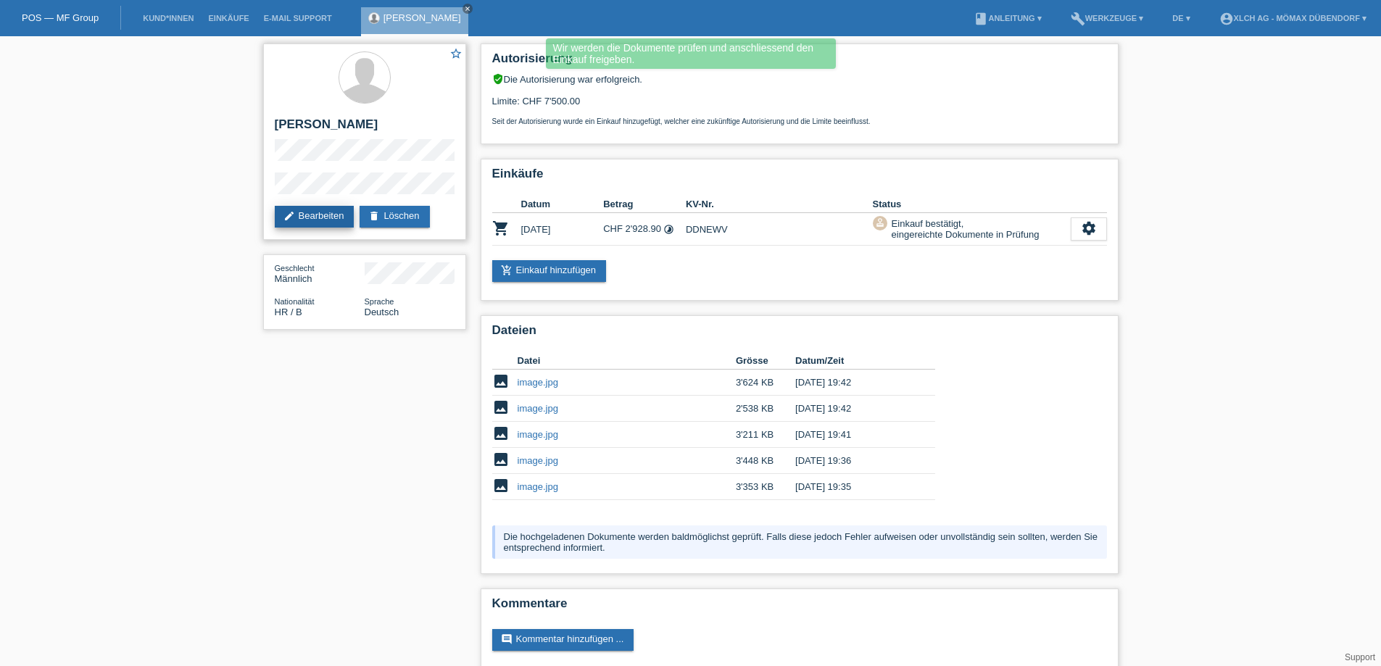
click at [320, 215] on link "edit Bearbeiten" at bounding box center [315, 217] width 80 height 22
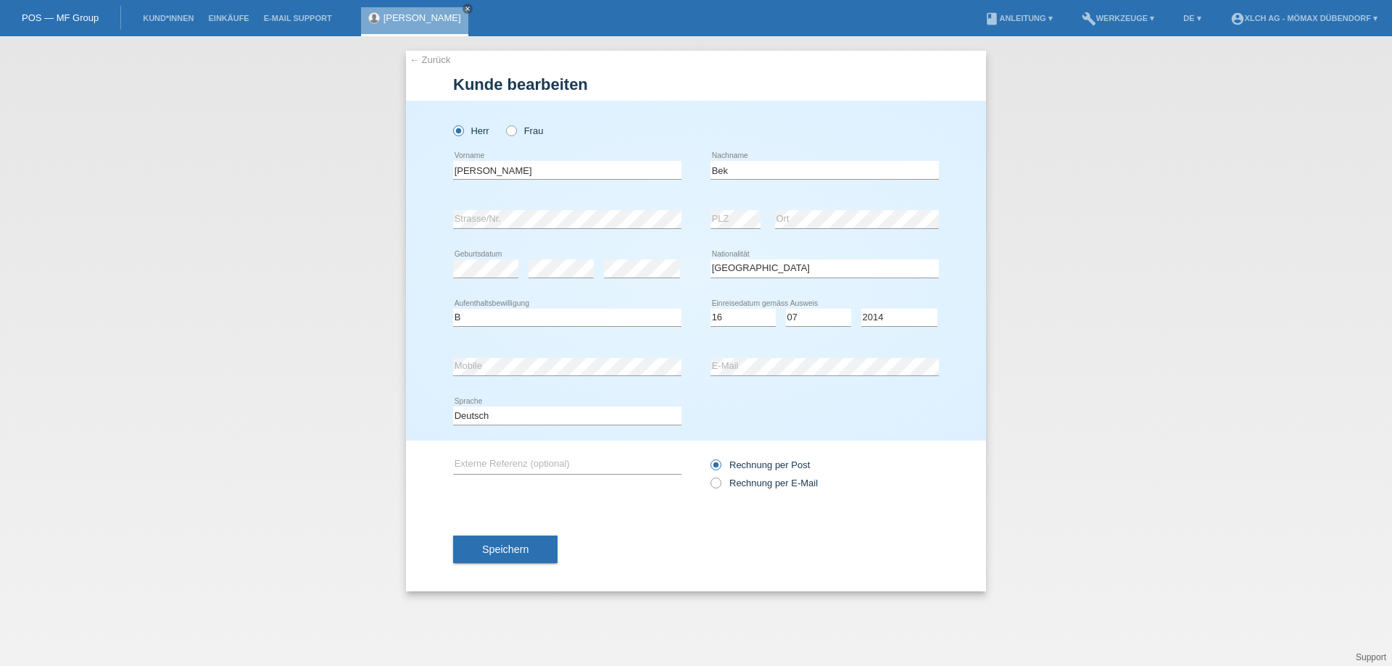
select select "HR"
select select "B"
select select "16"
select select "07"
select select "2014"
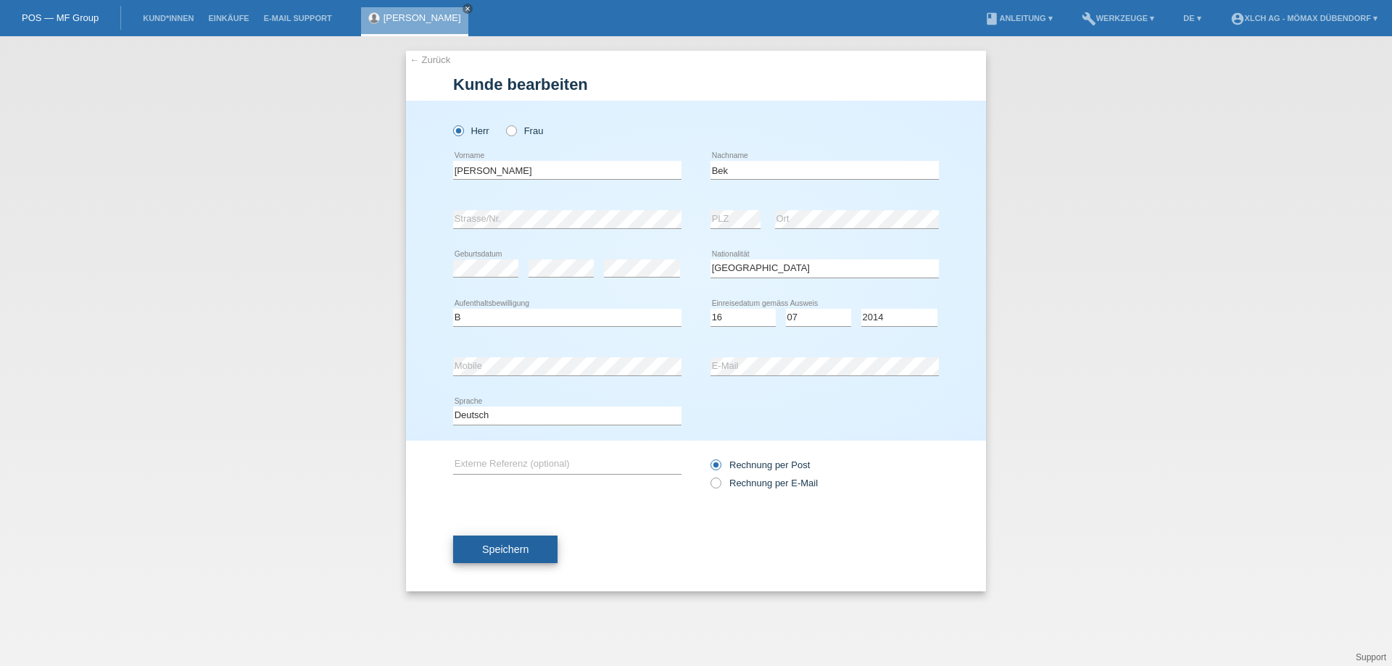
click at [492, 540] on button "Speichern" at bounding box center [505, 550] width 104 height 28
